Goal: Transaction & Acquisition: Purchase product/service

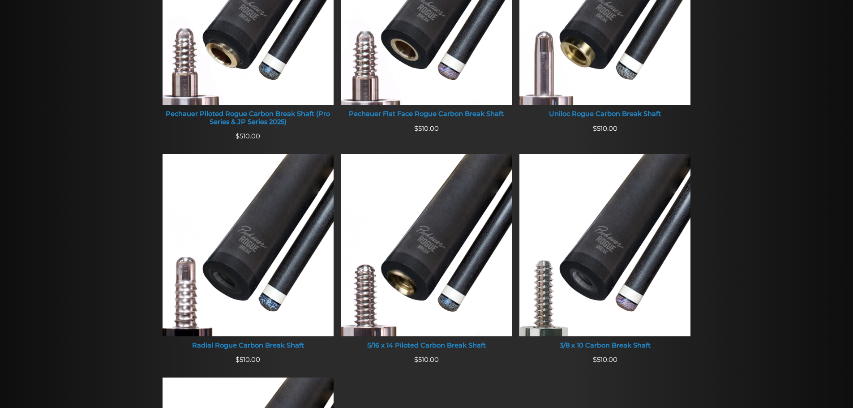
scroll to position [431, 0]
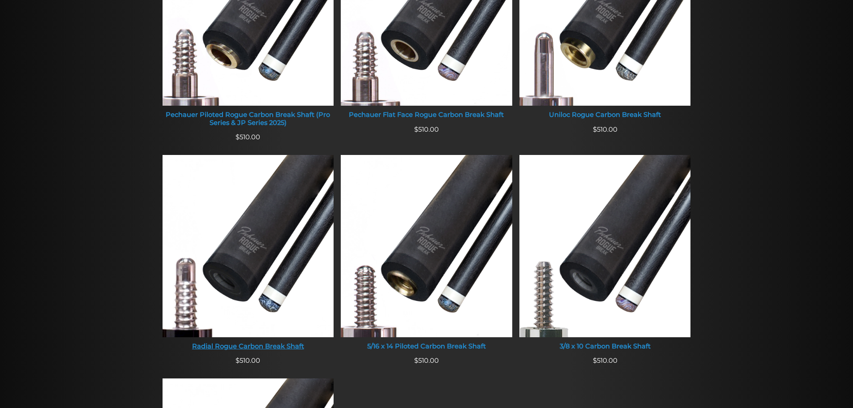
click at [236, 299] on img at bounding box center [248, 246] width 171 height 182
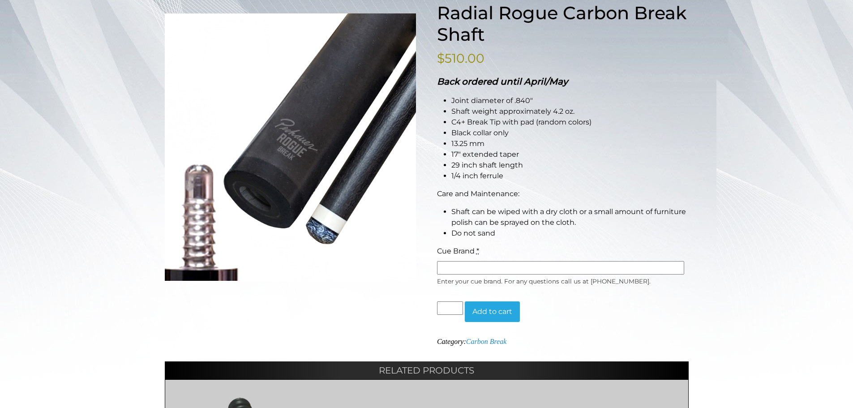
scroll to position [136, 0]
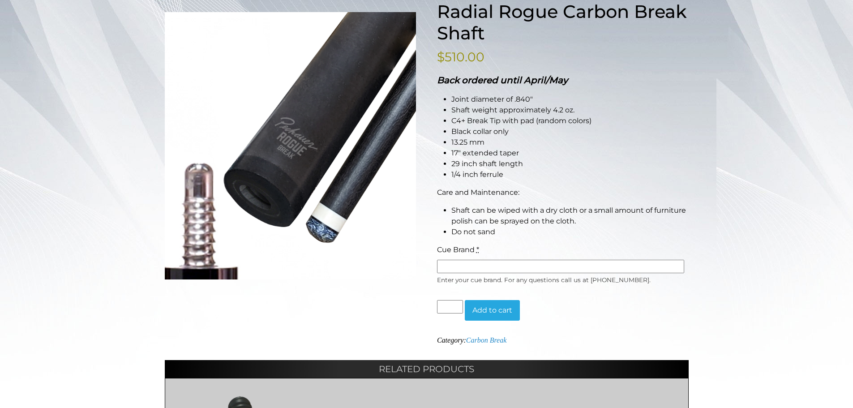
click at [562, 261] on input "Cue Brand *" at bounding box center [560, 266] width 247 height 13
click at [561, 265] on input "Cue Brand *" at bounding box center [560, 266] width 247 height 13
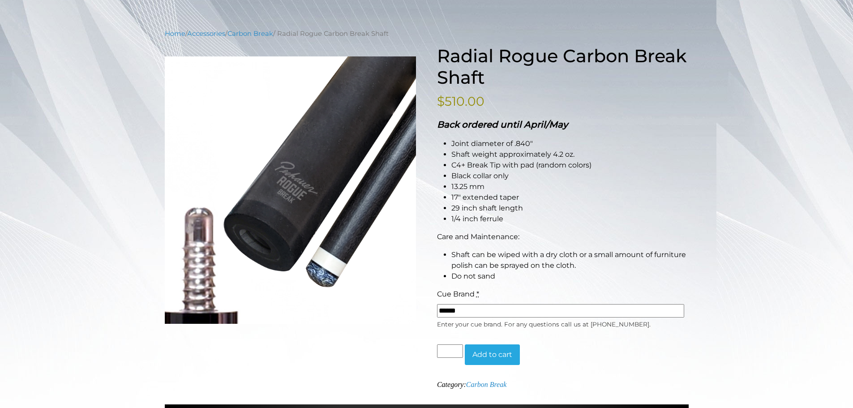
scroll to position [91, 0]
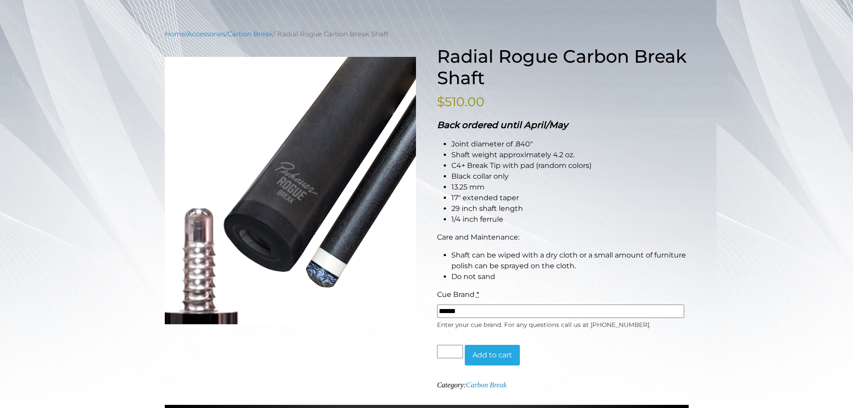
type input "******"
click at [646, 294] on div "Cue Brand *" at bounding box center [560, 294] width 247 height 11
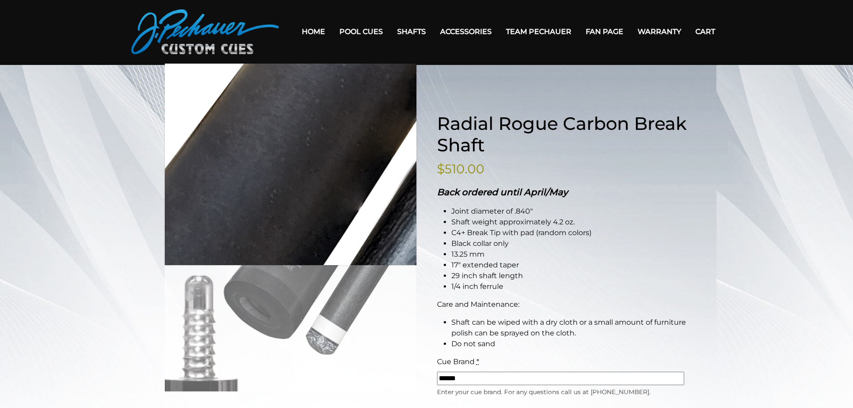
scroll to position [0, 0]
